Goal: Task Accomplishment & Management: Use online tool/utility

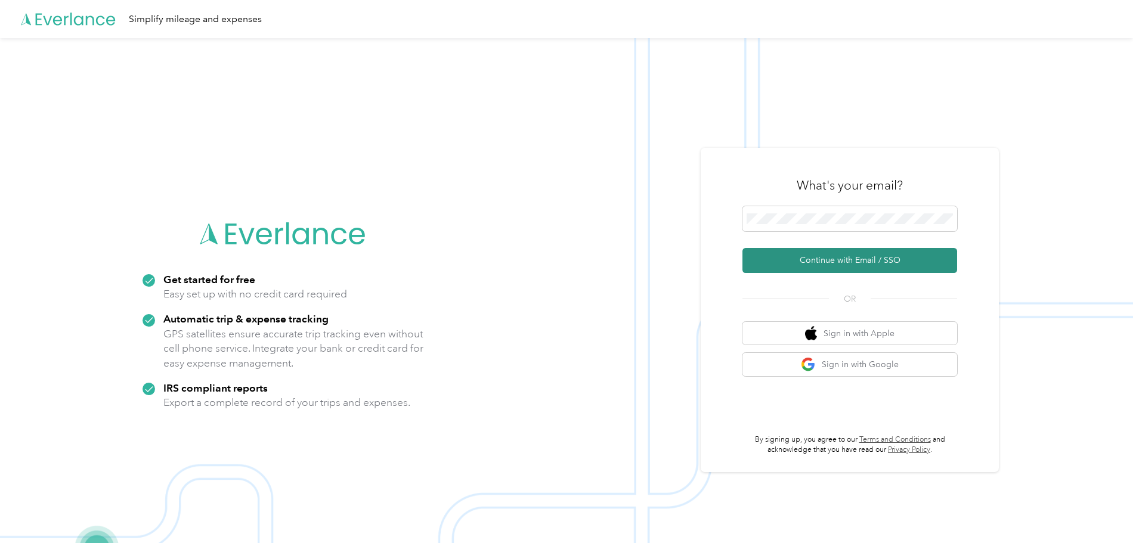
click at [850, 258] on button "Continue with Email / SSO" at bounding box center [849, 260] width 215 height 25
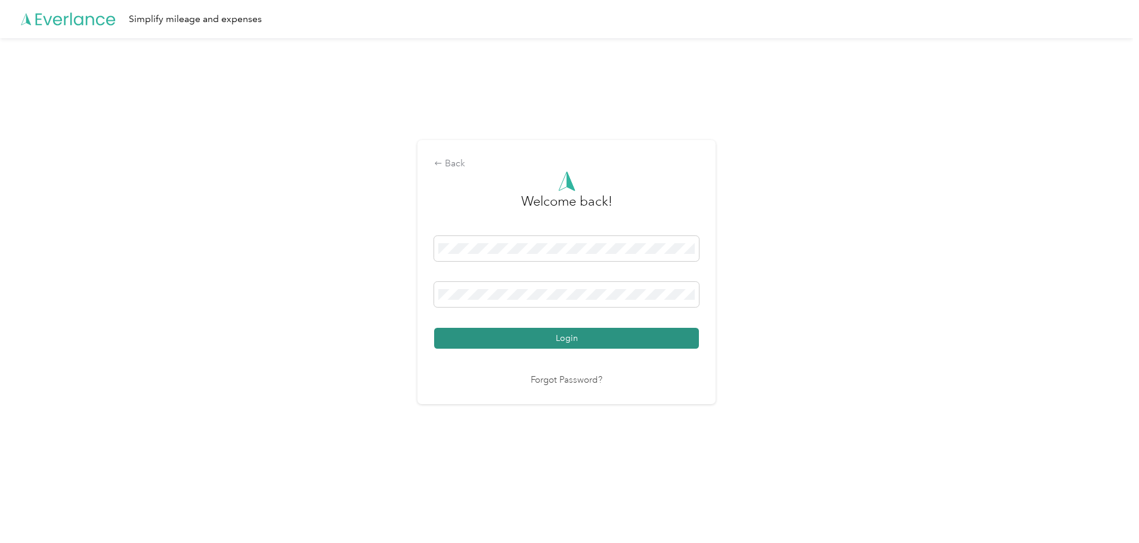
click at [504, 335] on button "Login" at bounding box center [566, 338] width 265 height 21
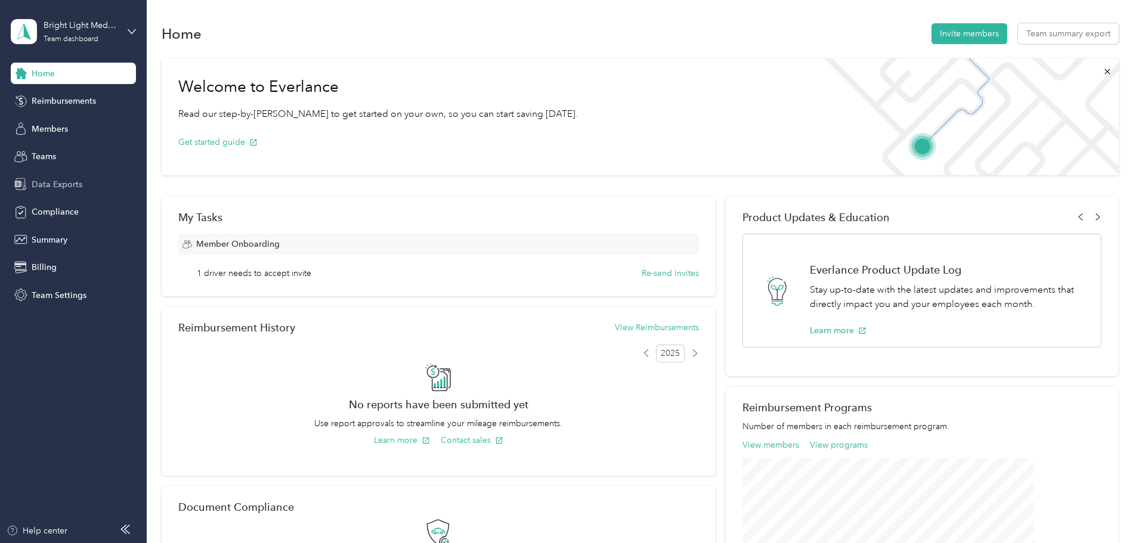
click at [59, 187] on span "Data Exports" at bounding box center [57, 184] width 51 height 13
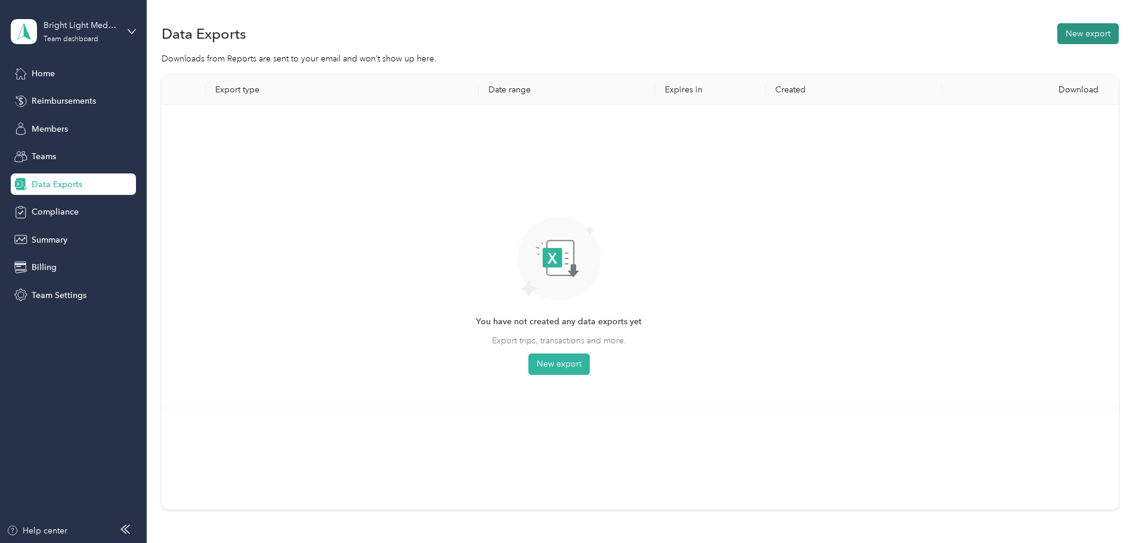
click at [1057, 39] on button "New export" at bounding box center [1087, 33] width 61 height 21
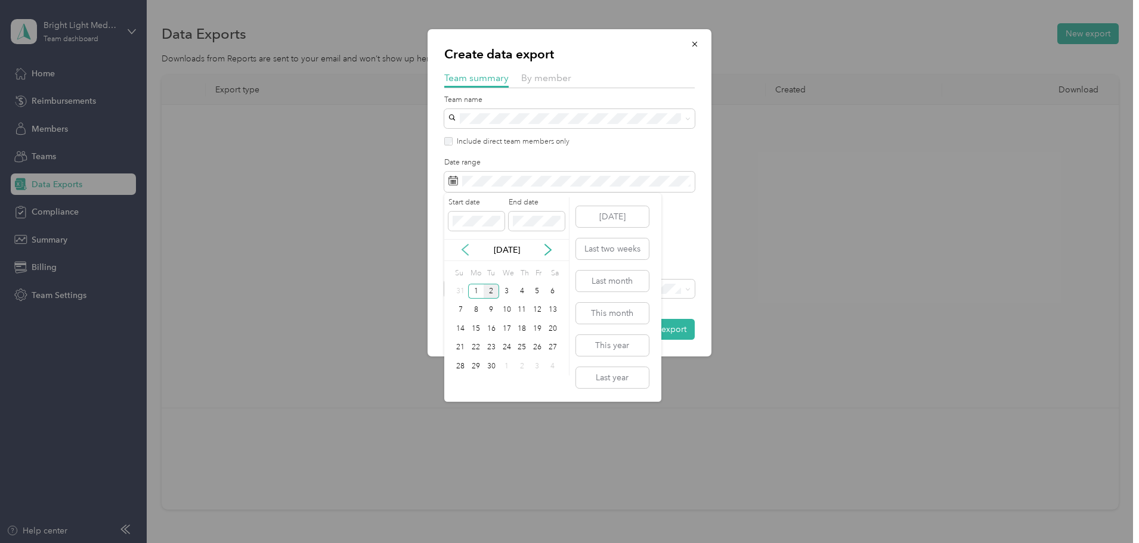
click at [463, 249] on icon at bounding box center [465, 249] width 6 height 11
click at [464, 346] on div "17" at bounding box center [461, 347] width 16 height 15
click at [558, 369] on div "30" at bounding box center [553, 366] width 16 height 15
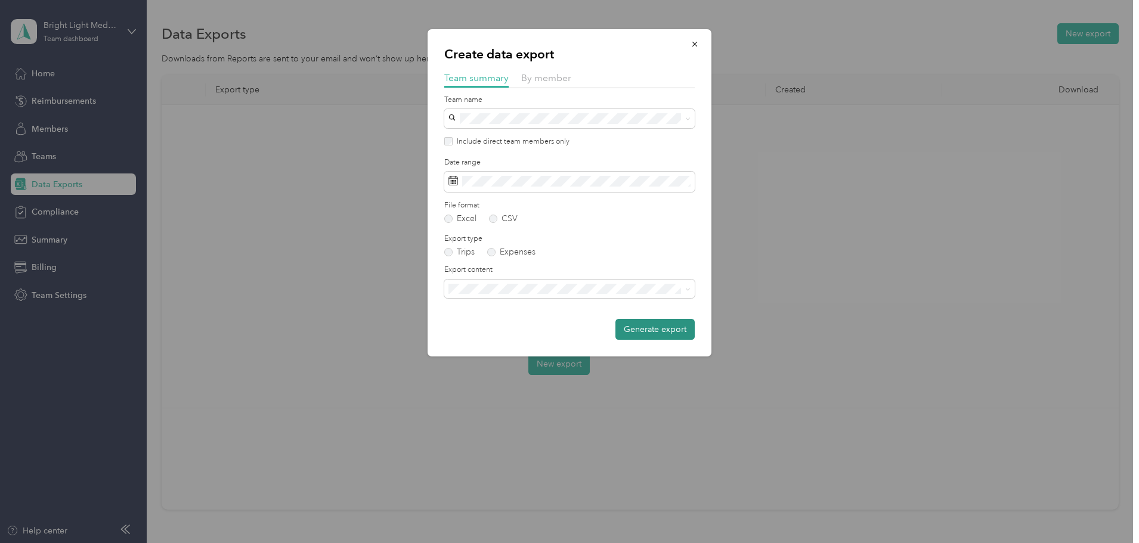
click at [639, 333] on button "Generate export" at bounding box center [654, 329] width 79 height 21
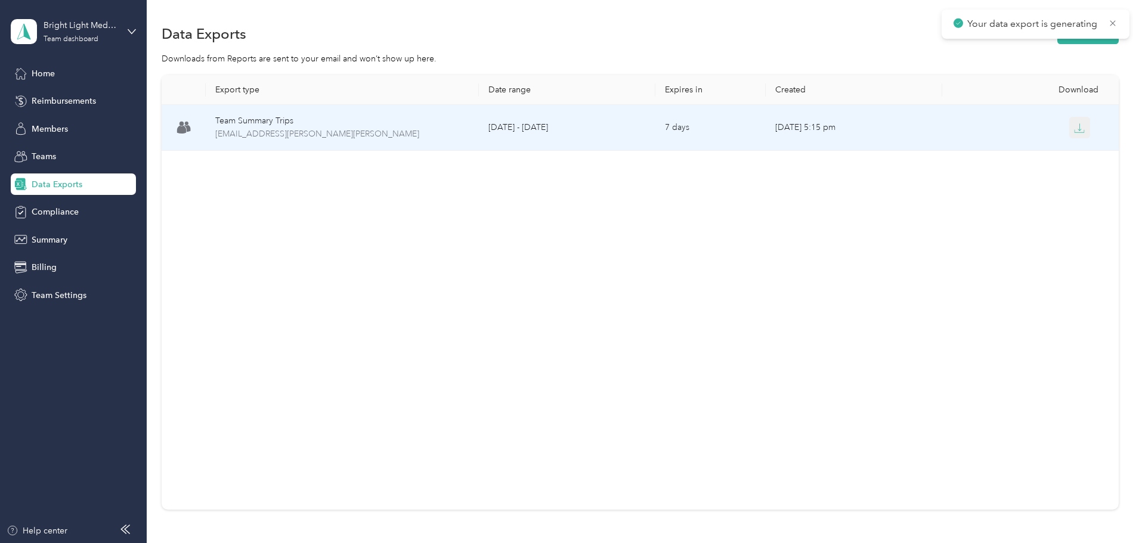
click at [1069, 135] on button "button" at bounding box center [1079, 127] width 21 height 21
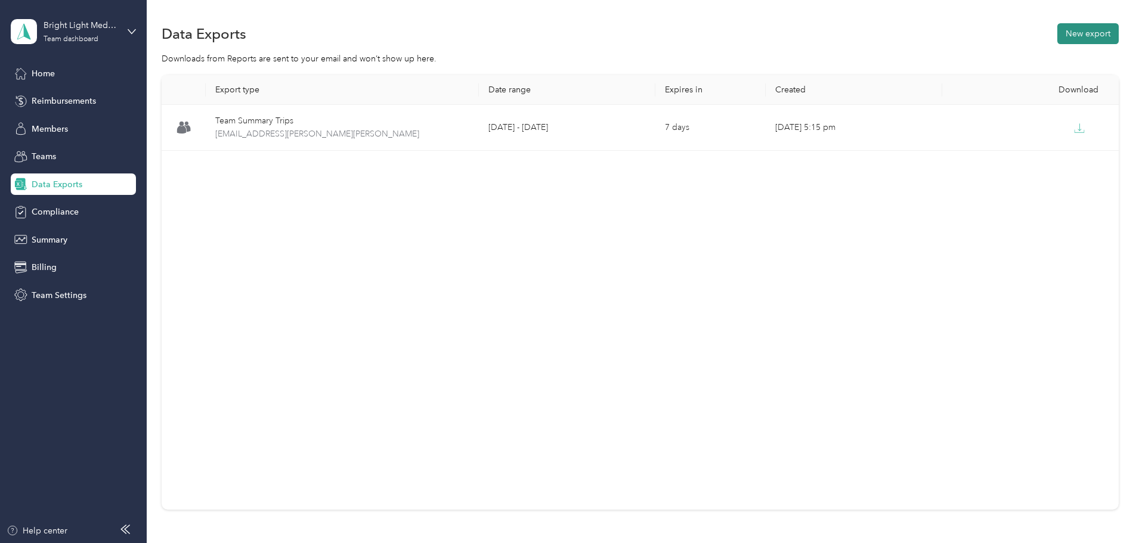
click at [1057, 32] on button "New export" at bounding box center [1087, 33] width 61 height 21
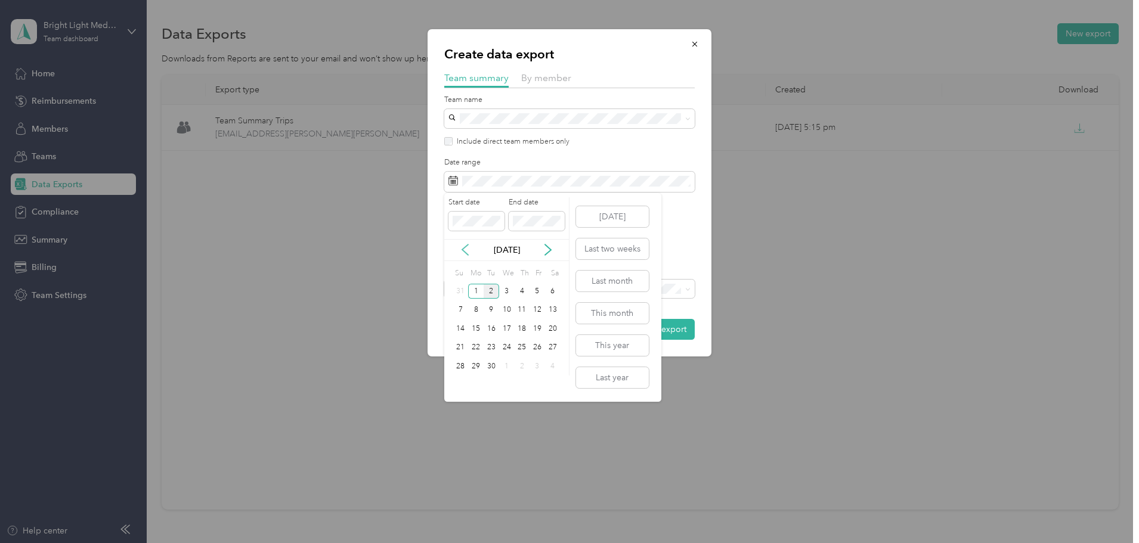
click at [469, 251] on icon at bounding box center [465, 250] width 12 height 12
click at [463, 342] on div "17" at bounding box center [461, 347] width 16 height 15
click at [549, 363] on div "30" at bounding box center [553, 366] width 16 height 15
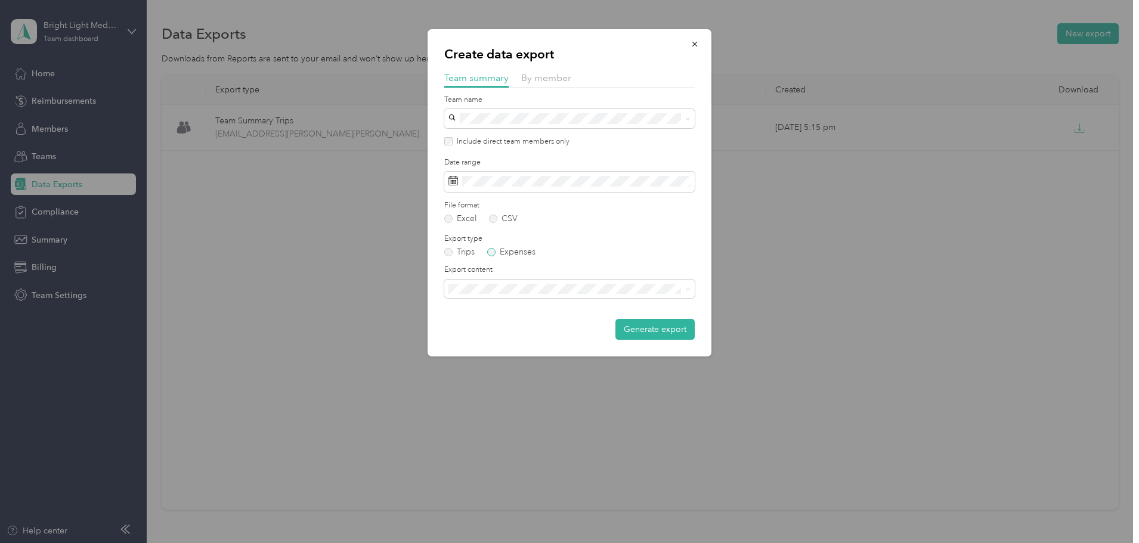
click at [493, 250] on label "Expenses" at bounding box center [511, 252] width 48 height 8
click at [660, 338] on button "Generate export" at bounding box center [654, 329] width 79 height 21
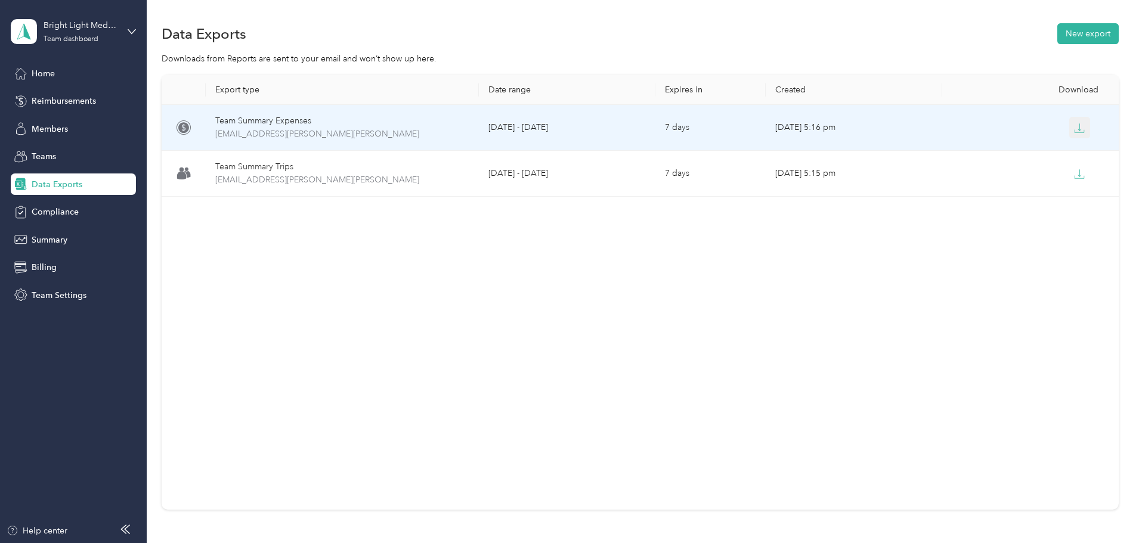
click at [1074, 123] on icon "button" at bounding box center [1079, 128] width 11 height 11
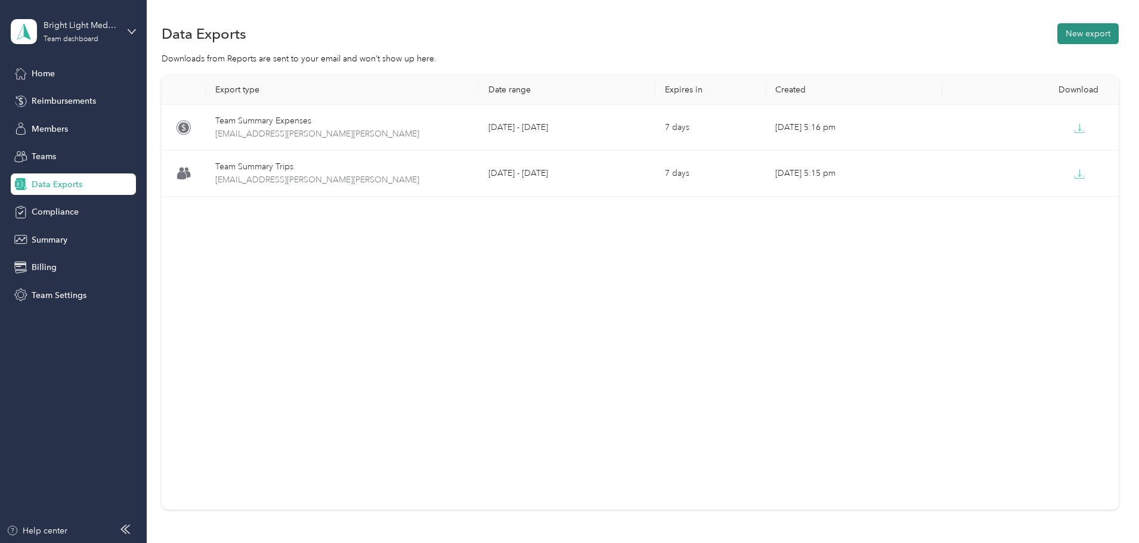
click at [1057, 38] on button "New export" at bounding box center [1087, 33] width 61 height 21
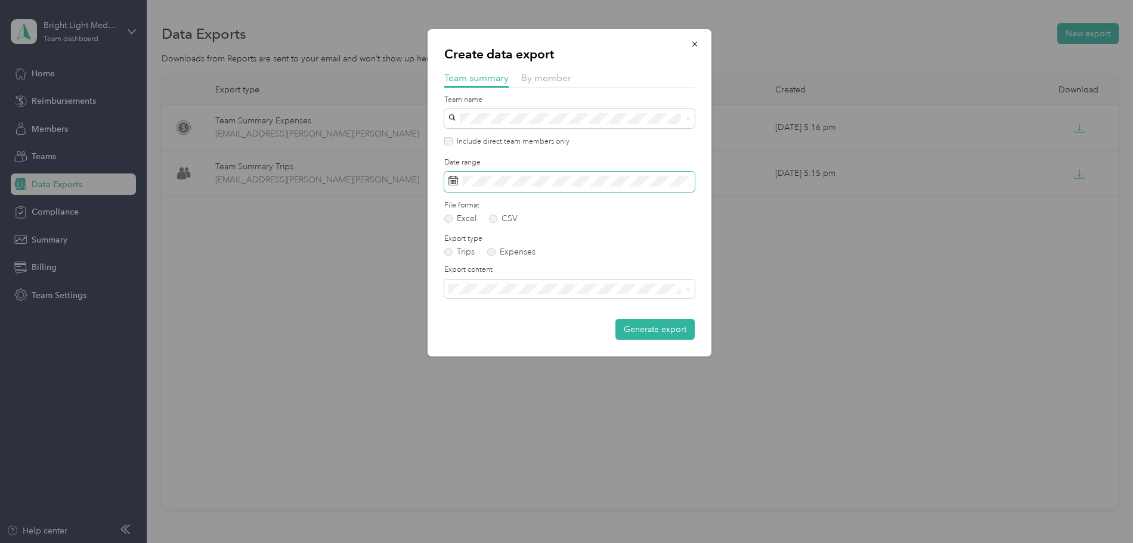
click at [580, 187] on span at bounding box center [569, 182] width 250 height 20
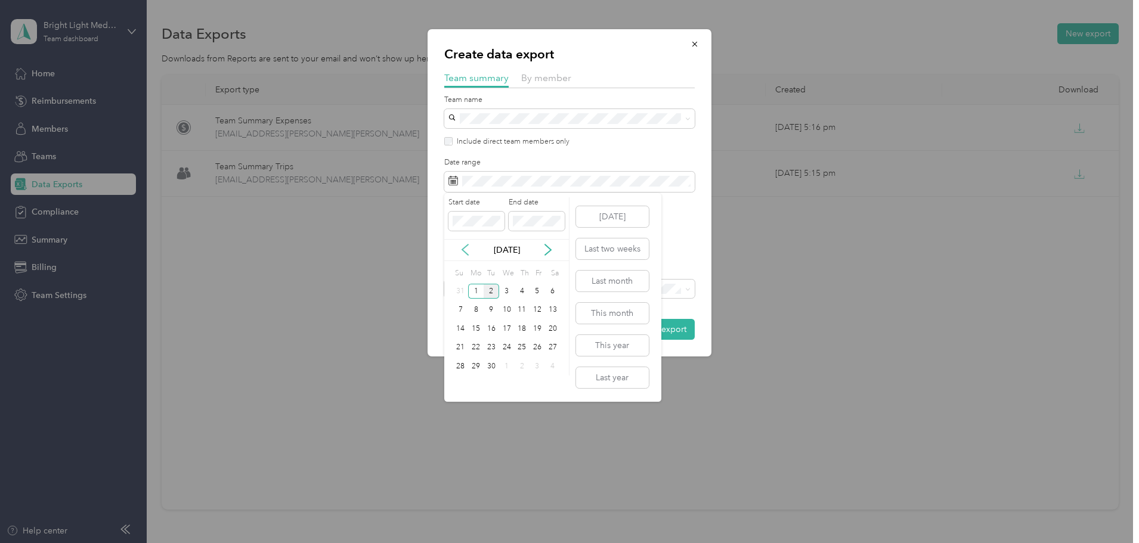
click at [467, 250] on icon at bounding box center [465, 250] width 12 height 12
click at [539, 294] on div "1" at bounding box center [537, 291] width 16 height 15
click at [454, 383] on div "31" at bounding box center [461, 385] width 16 height 15
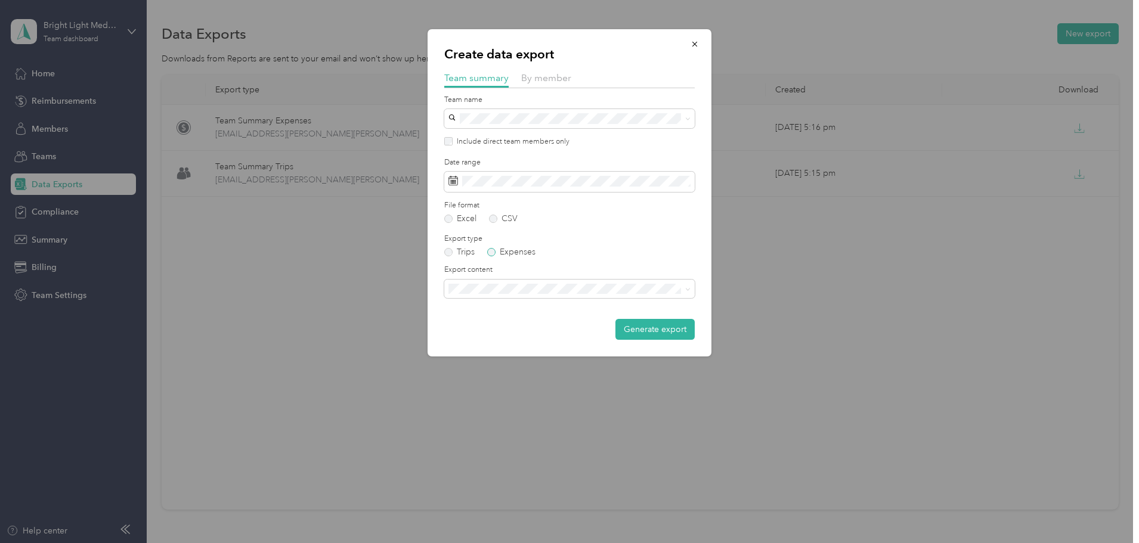
click at [506, 253] on label "Expenses" at bounding box center [511, 252] width 48 height 8
click at [666, 332] on button "Generate export" at bounding box center [654, 329] width 79 height 21
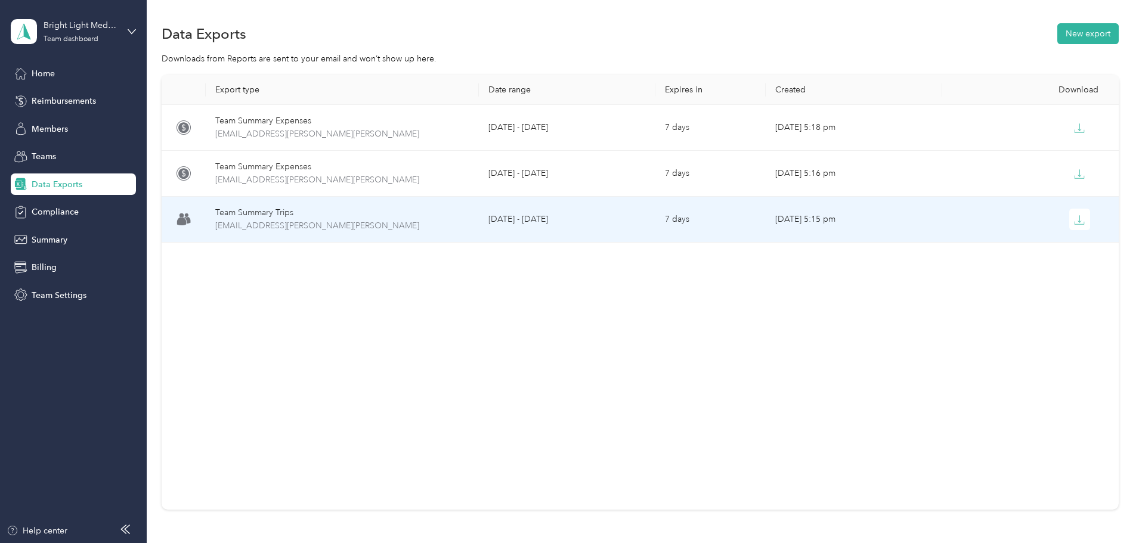
drag, startPoint x: 999, startPoint y: 223, endPoint x: 622, endPoint y: 283, distance: 381.5
click at [626, 303] on div "Export type Date range Expires in Created Download Team Summary Expenses [EMAIL…" at bounding box center [640, 292] width 957 height 435
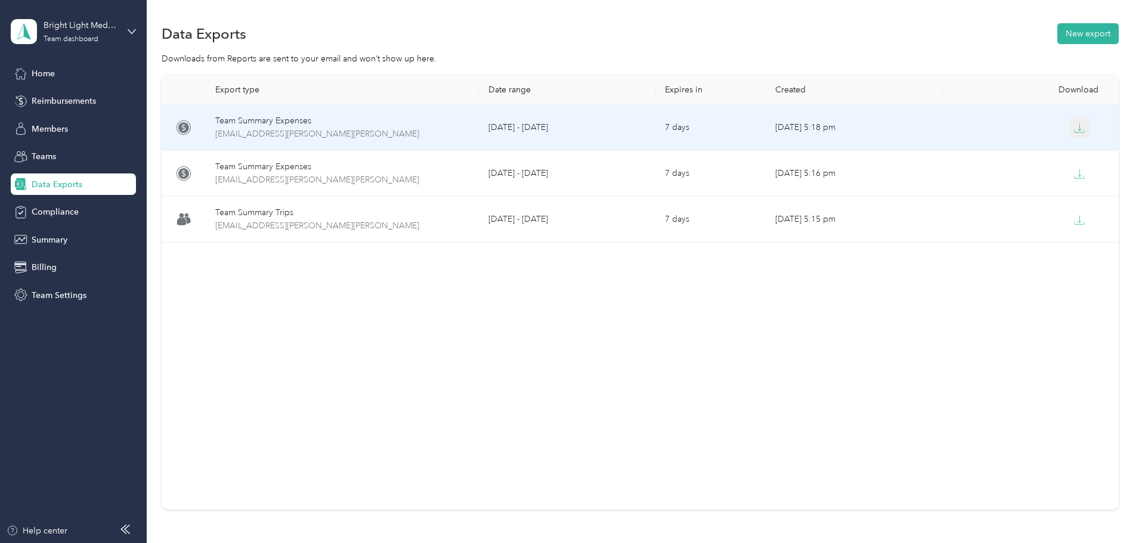
click at [1069, 126] on button "button" at bounding box center [1079, 127] width 21 height 21
